Goal: Information Seeking & Learning: Find specific fact

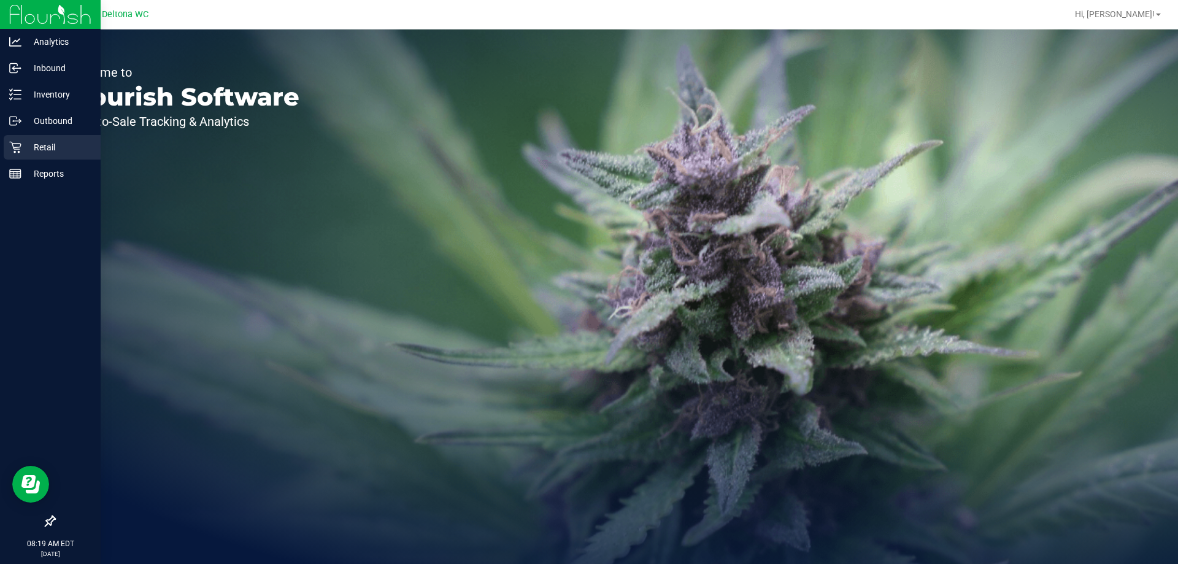
click at [77, 147] on p "Retail" at bounding box center [58, 147] width 74 height 15
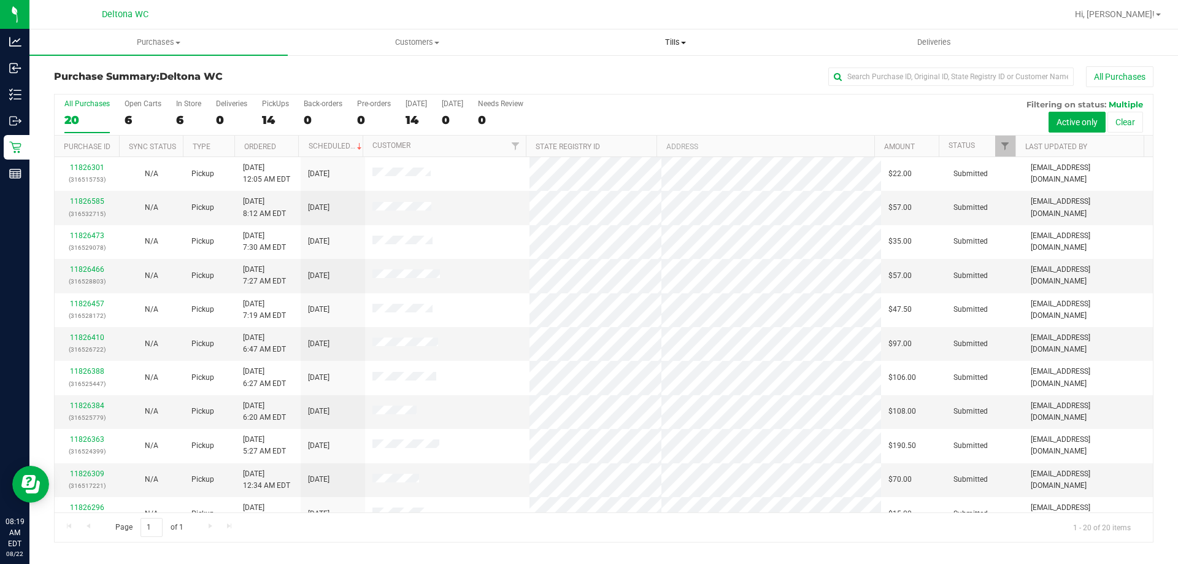
click at [684, 38] on span "Tills" at bounding box center [675, 42] width 257 height 11
click at [626, 71] on span "Manage tills" at bounding box center [587, 74] width 83 height 10
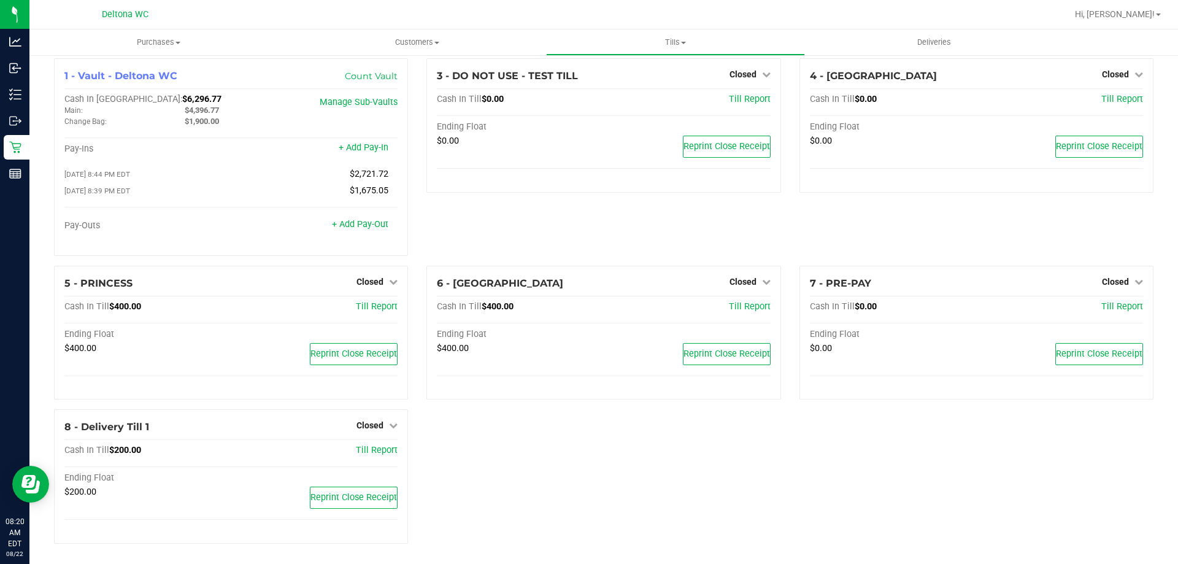
scroll to position [12, 0]
click at [384, 276] on link "Closed" at bounding box center [377, 280] width 41 height 10
click at [389, 306] on div "Open Till" at bounding box center [370, 305] width 91 height 15
click at [366, 300] on link "Open Till" at bounding box center [370, 305] width 33 height 10
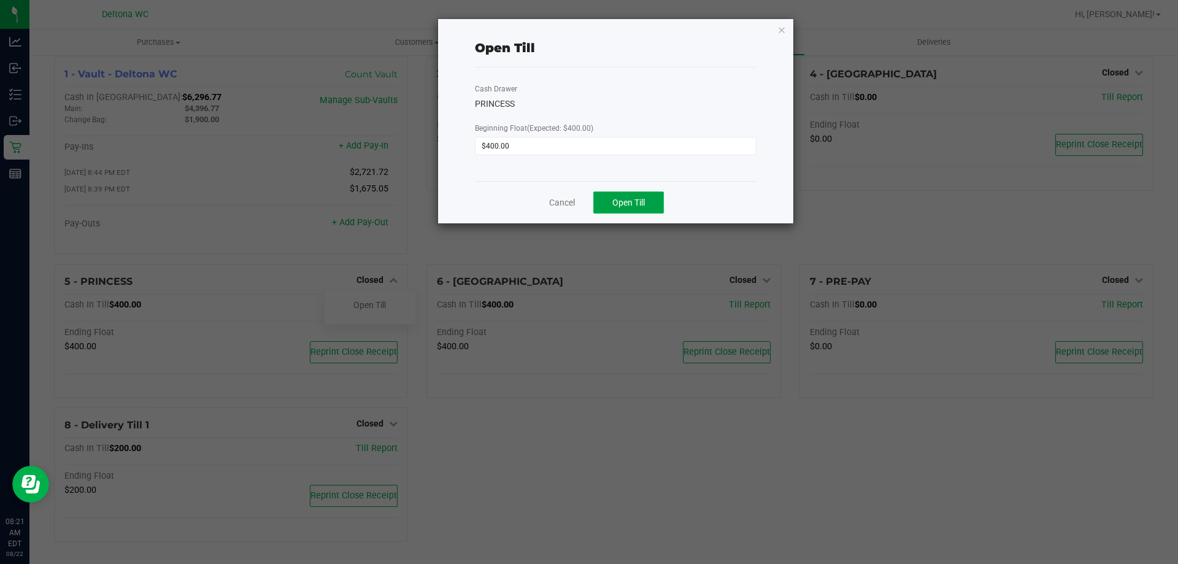
click at [613, 198] on span "Open Till" at bounding box center [629, 203] width 33 height 10
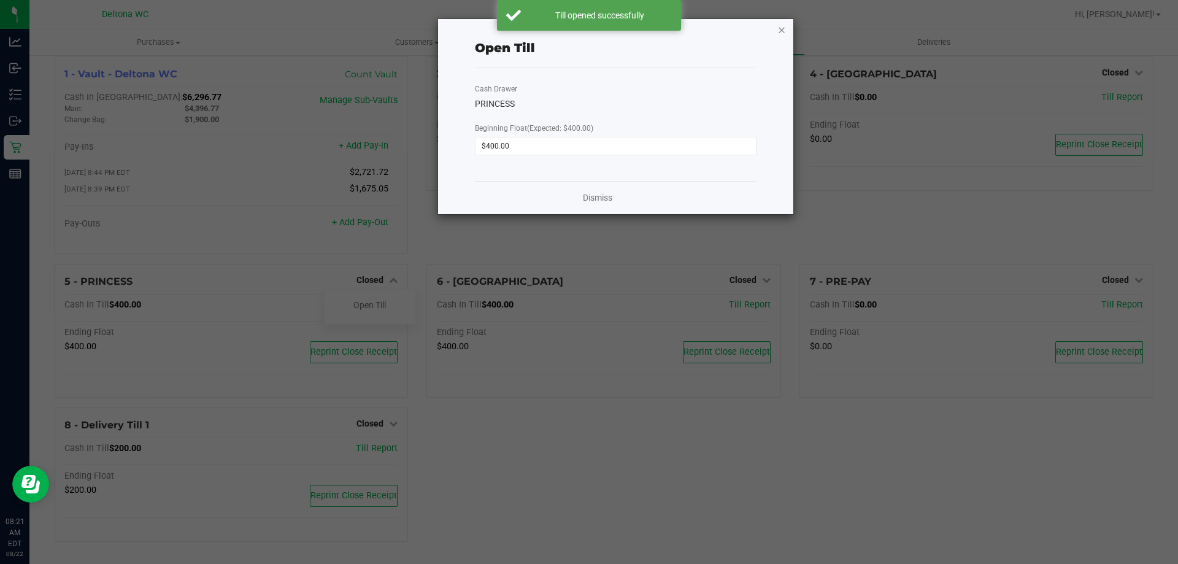
click at [779, 25] on icon "button" at bounding box center [782, 29] width 9 height 15
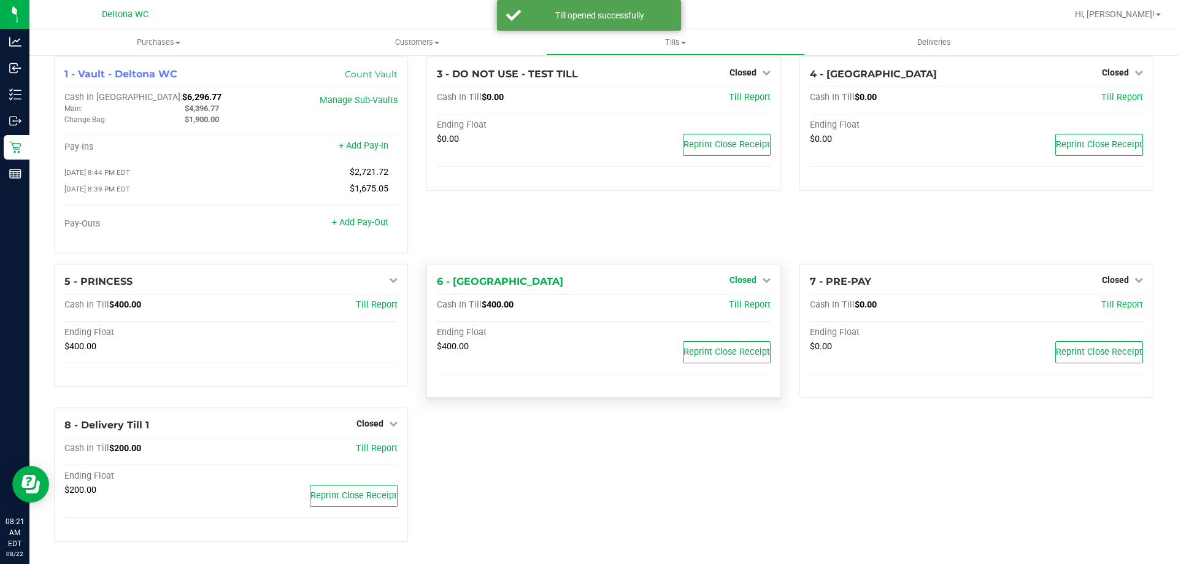
click at [746, 278] on span "Closed" at bounding box center [743, 280] width 27 height 10
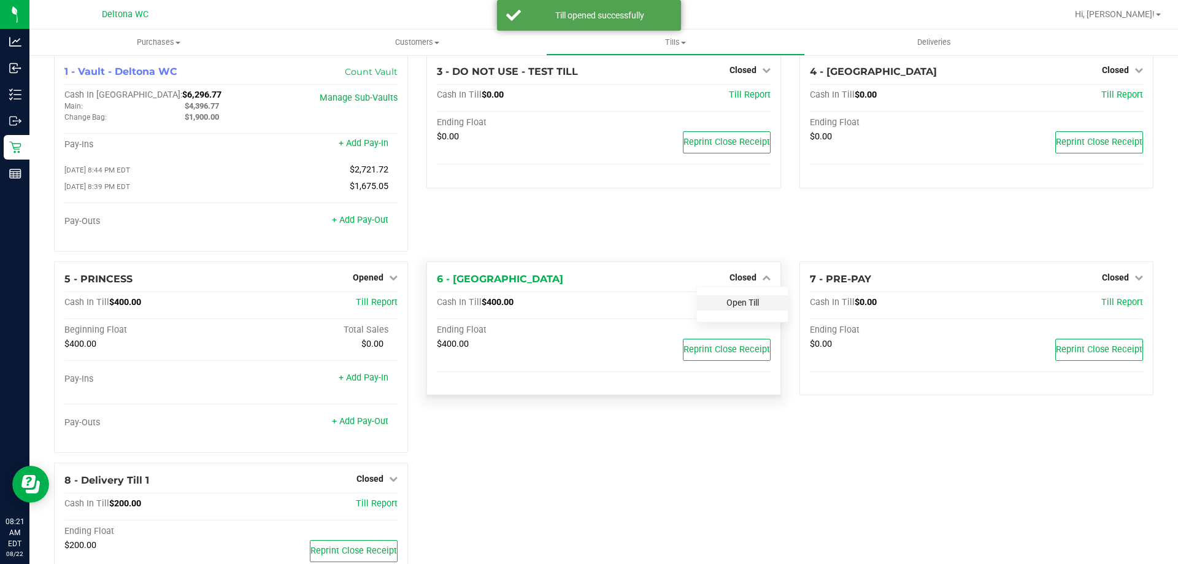
click at [749, 307] on link "Open Till" at bounding box center [743, 303] width 33 height 10
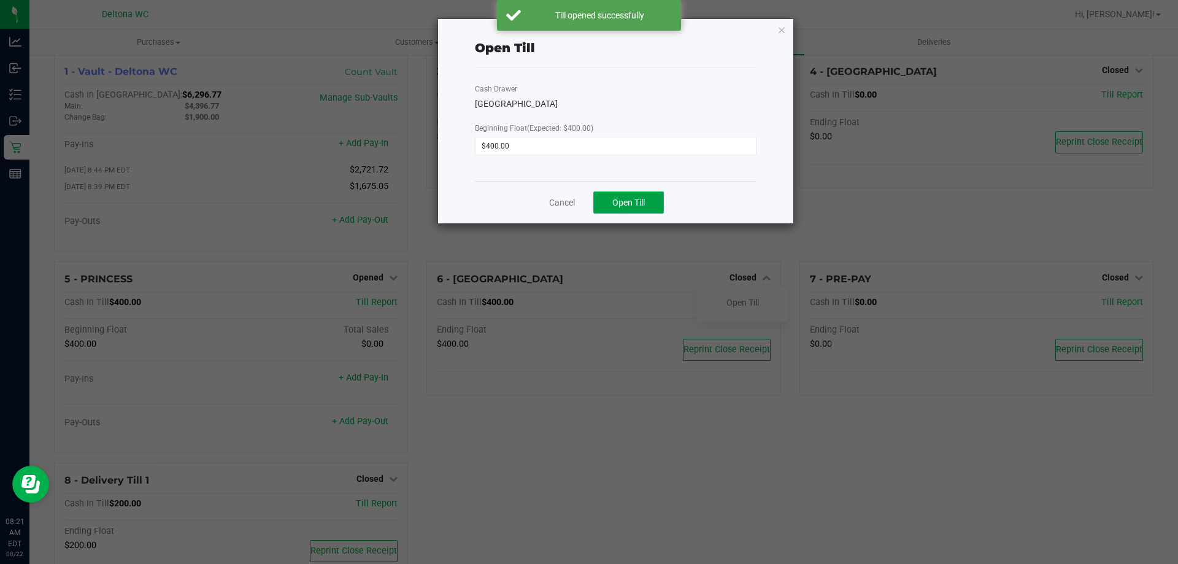
click at [643, 200] on span "Open Till" at bounding box center [629, 203] width 33 height 10
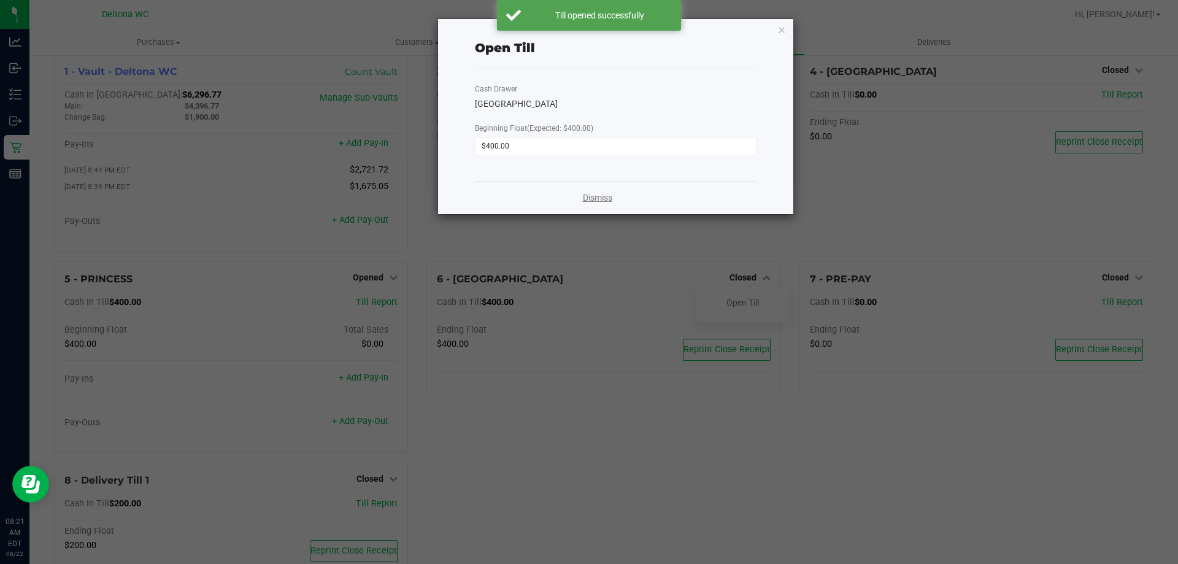
click at [595, 195] on link "Dismiss" at bounding box center [597, 197] width 29 height 13
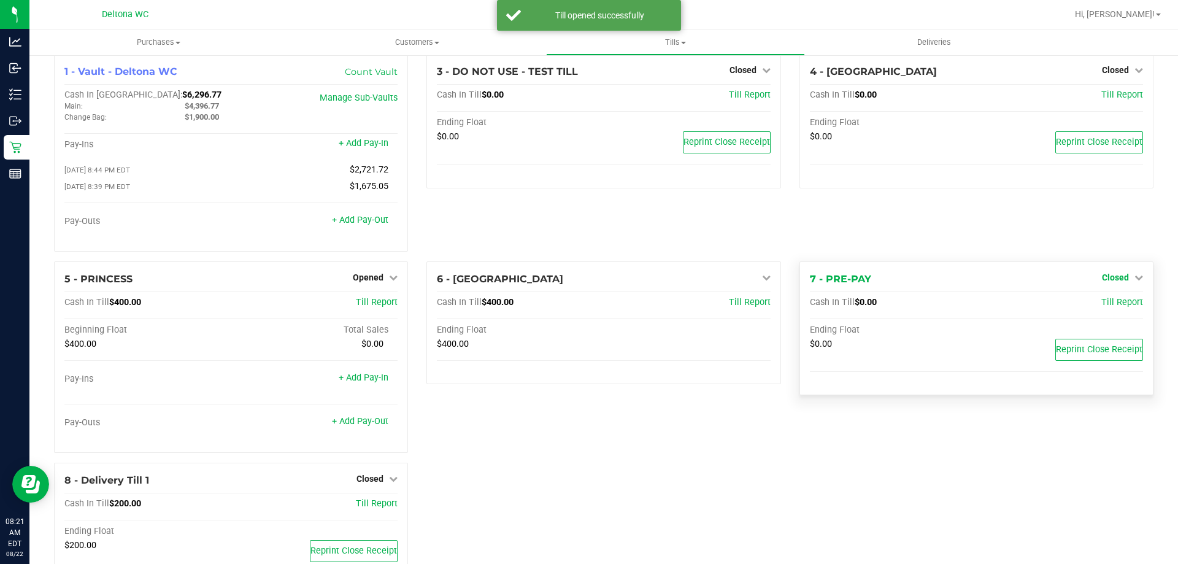
click at [1114, 276] on span "Closed" at bounding box center [1115, 277] width 27 height 10
click at [1111, 306] on link "Open Till" at bounding box center [1115, 303] width 33 height 10
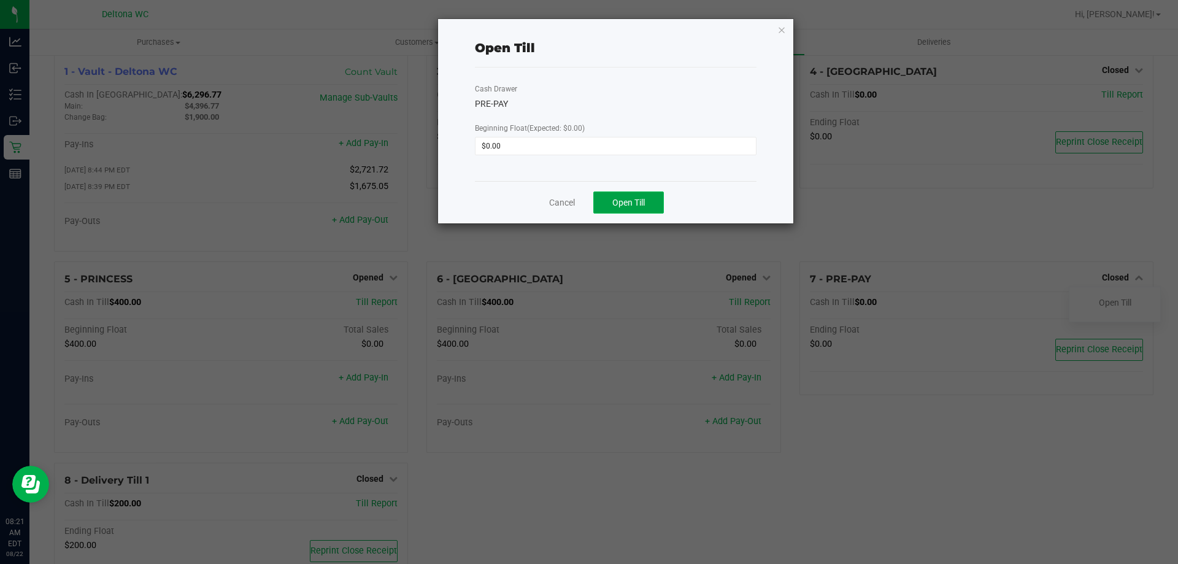
click at [635, 201] on span "Open Till" at bounding box center [629, 203] width 33 height 10
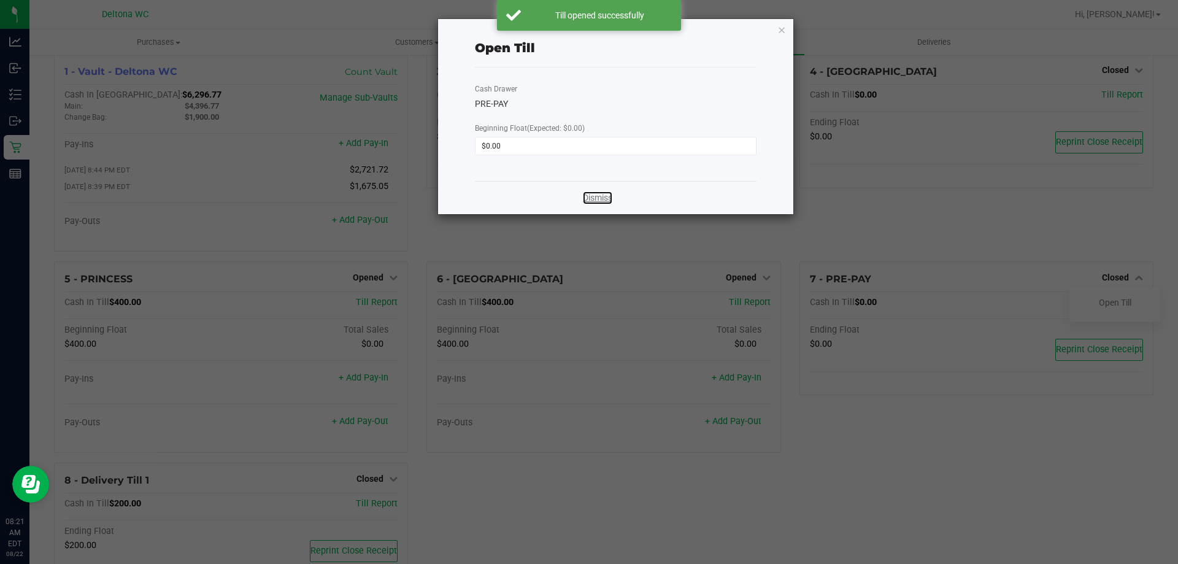
click at [594, 198] on link "Dismiss" at bounding box center [597, 197] width 29 height 13
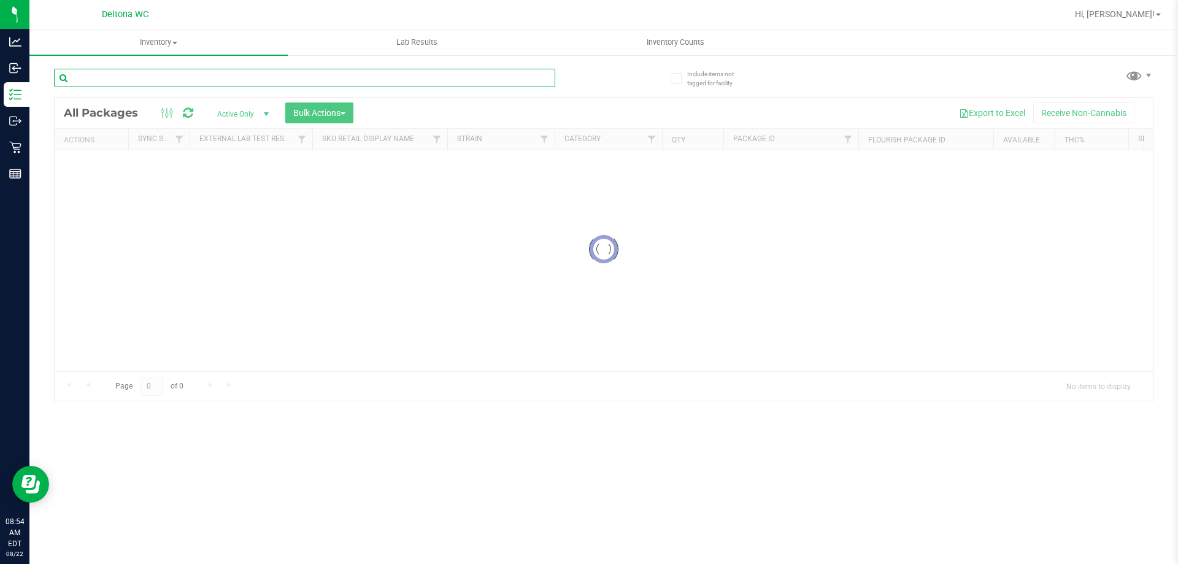
click at [276, 79] on input "text" at bounding box center [304, 78] width 501 height 18
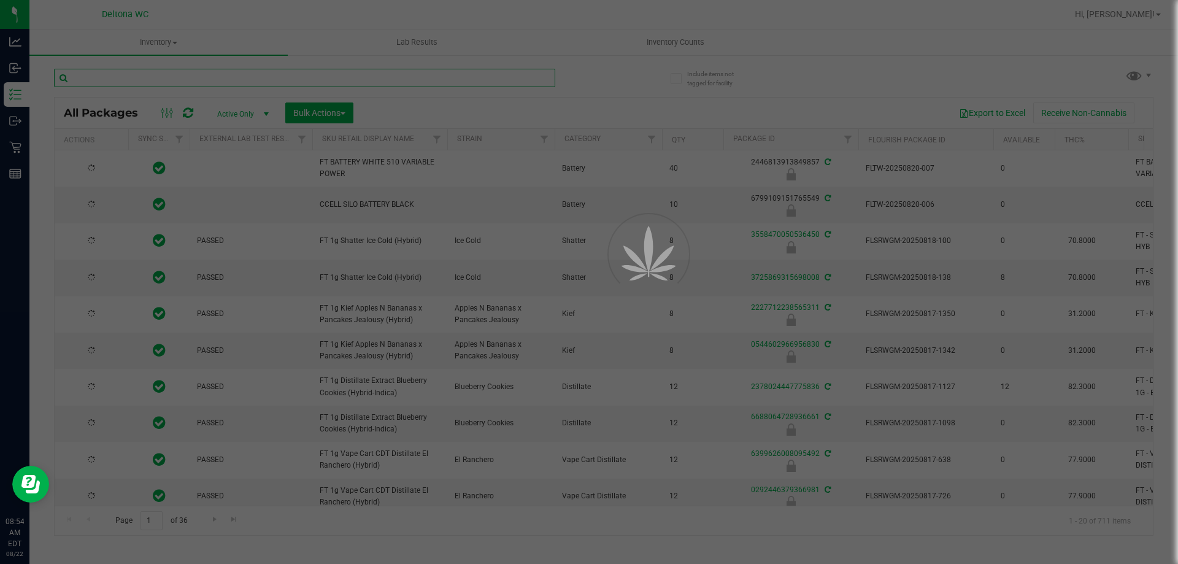
type input "t"
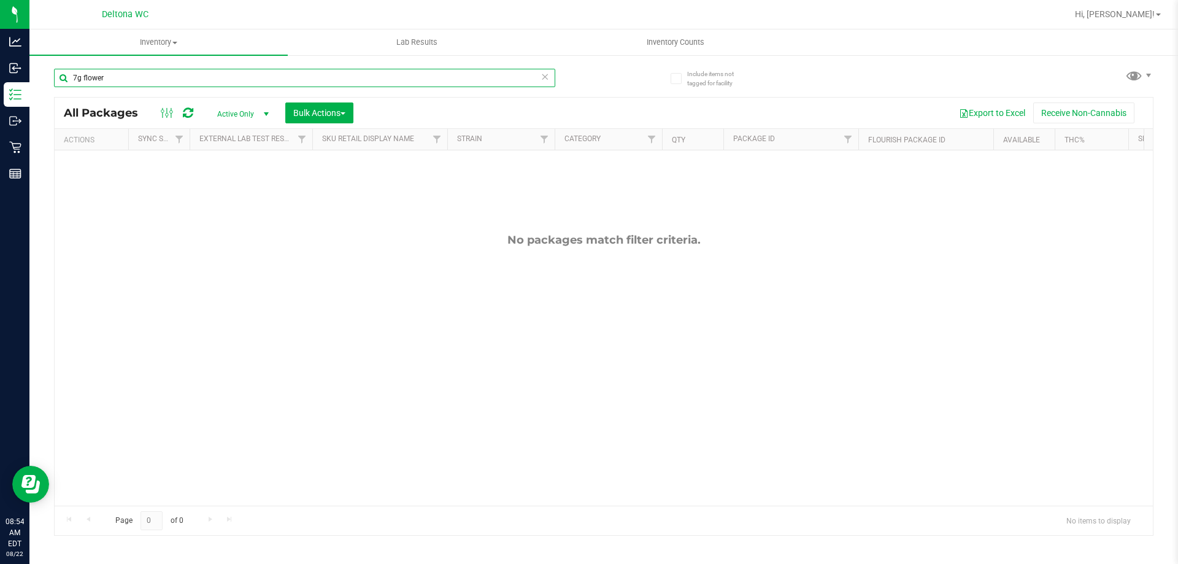
click at [211, 80] on input "7g flower" at bounding box center [304, 78] width 501 height 18
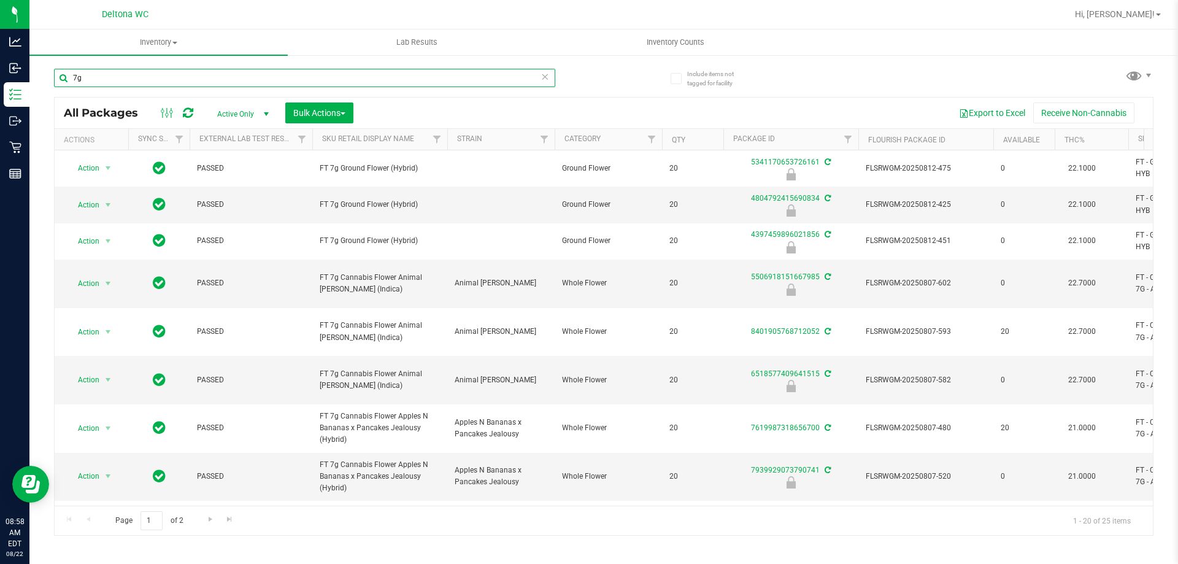
click at [271, 76] on input "7g" at bounding box center [304, 78] width 501 height 18
type input "fso"
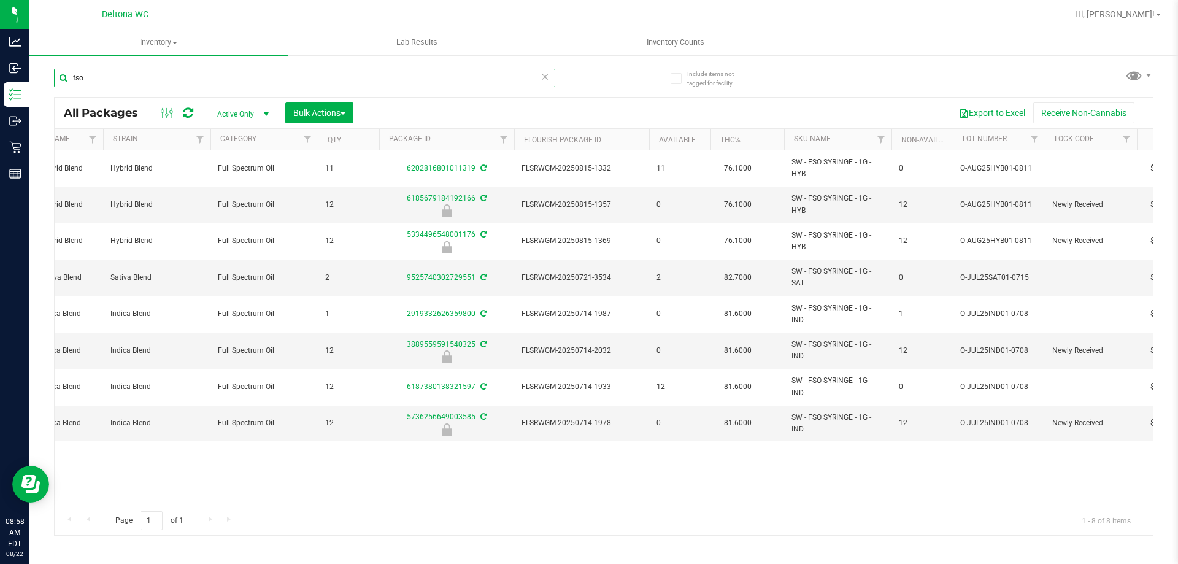
scroll to position [0, 351]
